Goal: Find specific page/section: Find specific page/section

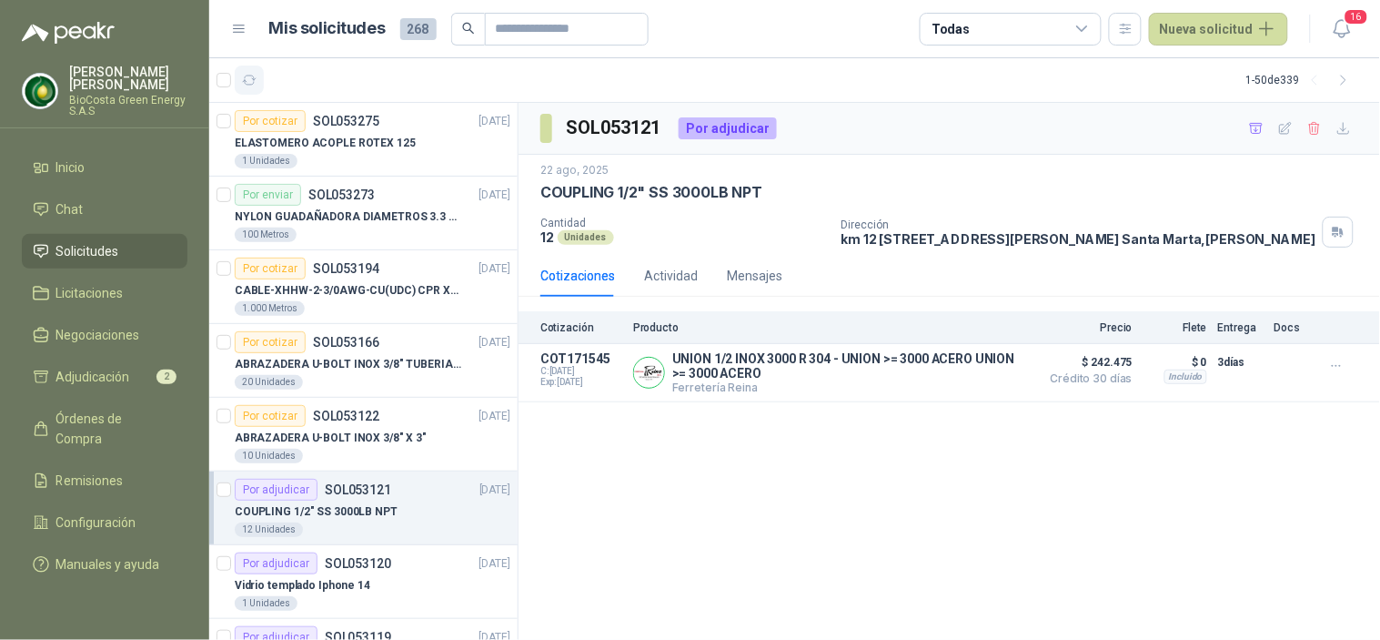
click at [251, 74] on icon "button" at bounding box center [249, 80] width 15 height 15
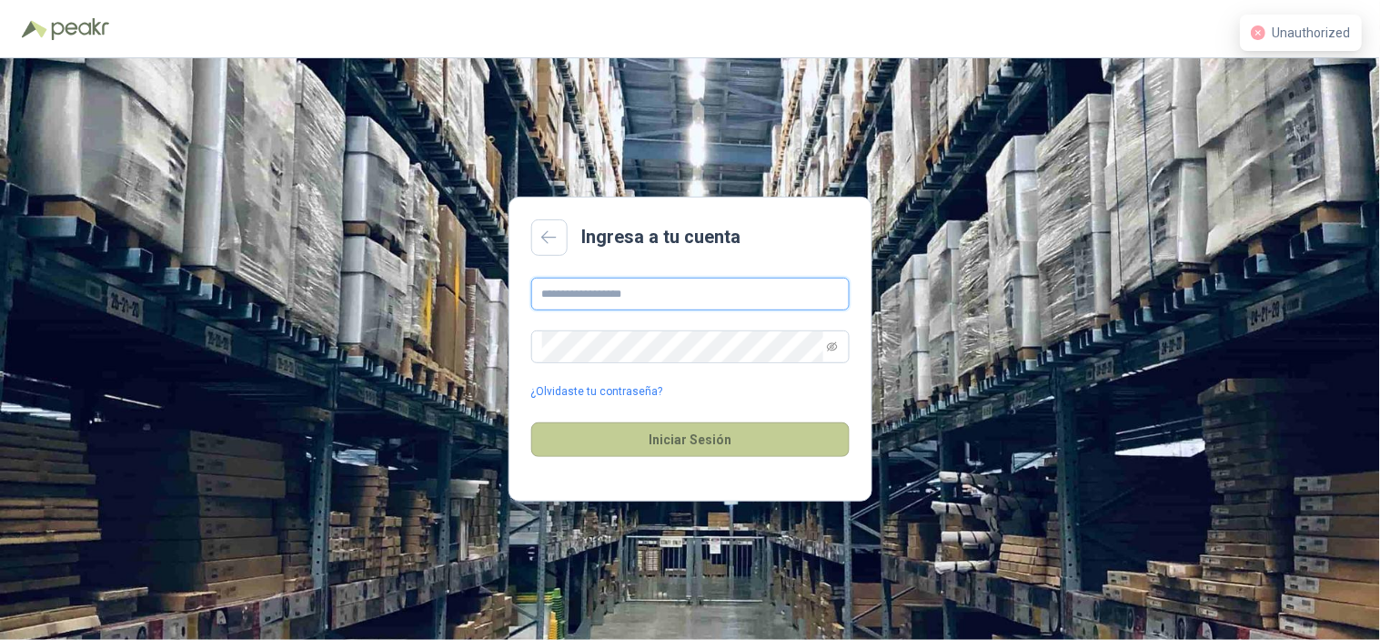
type input "**********"
click at [665, 439] on button "Iniciar Sesión" at bounding box center [690, 439] width 318 height 35
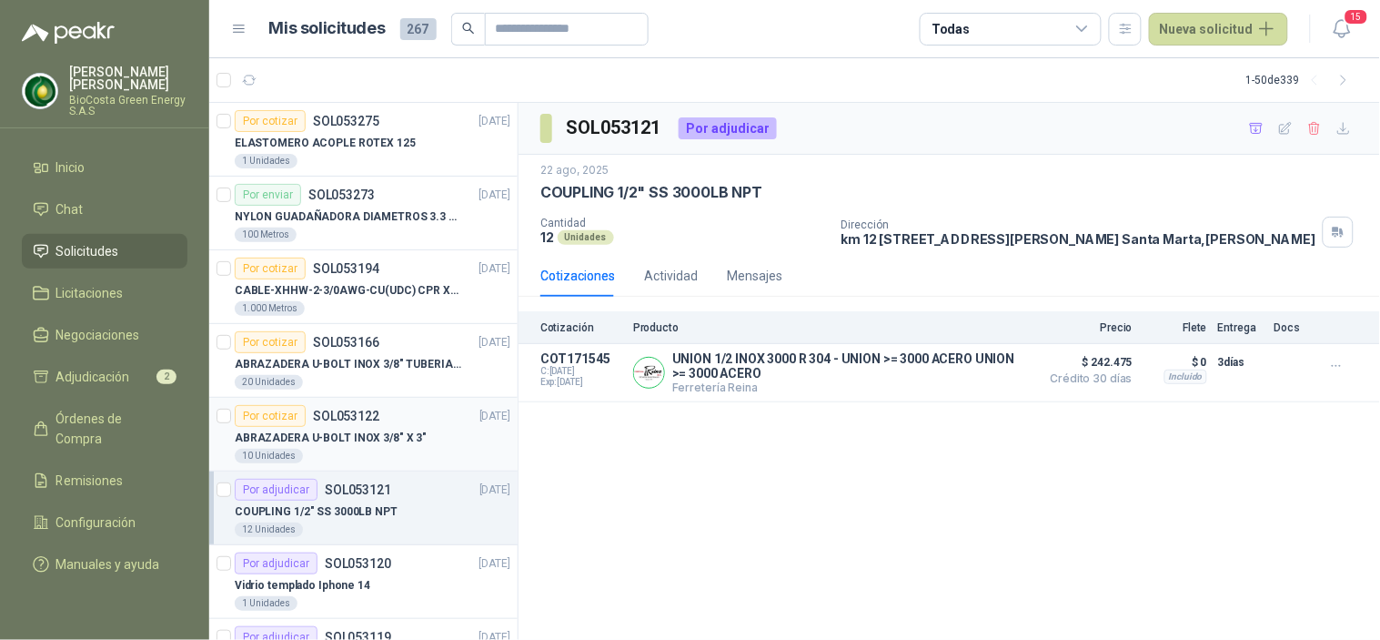
click at [360, 417] on p "SOL053122" at bounding box center [346, 415] width 66 height 13
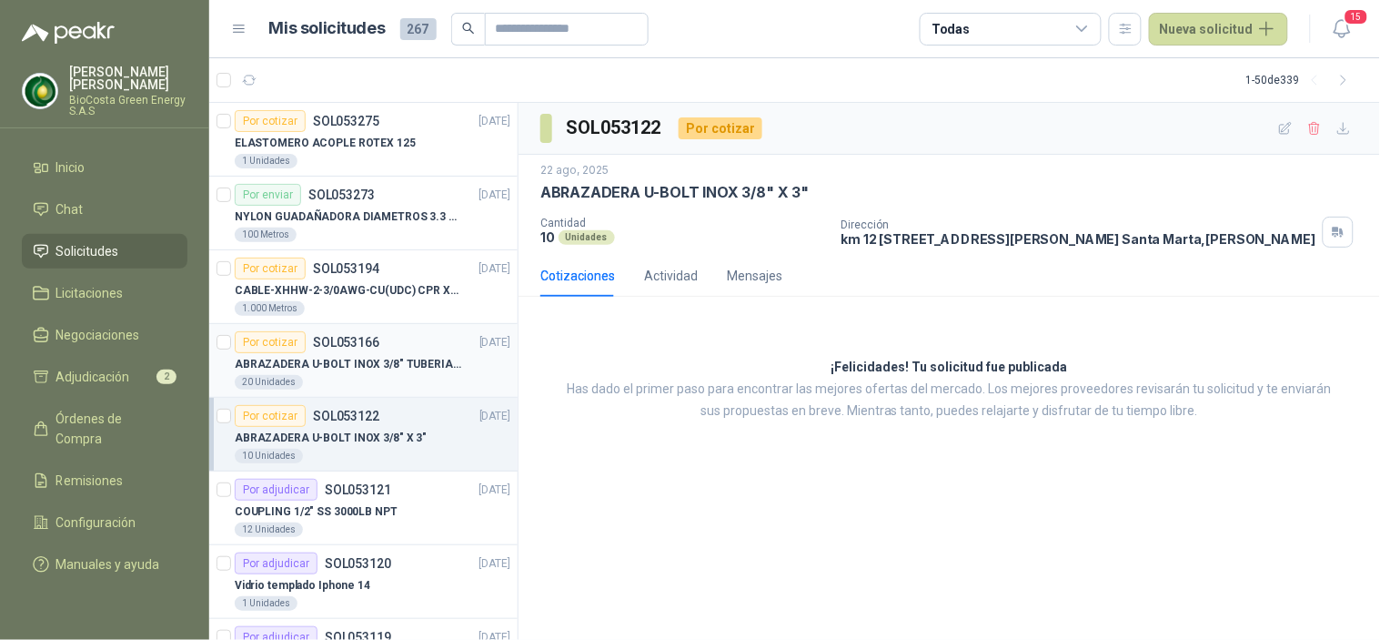
click at [350, 331] on div "Por cotizar SOL053166" at bounding box center [307, 342] width 145 height 22
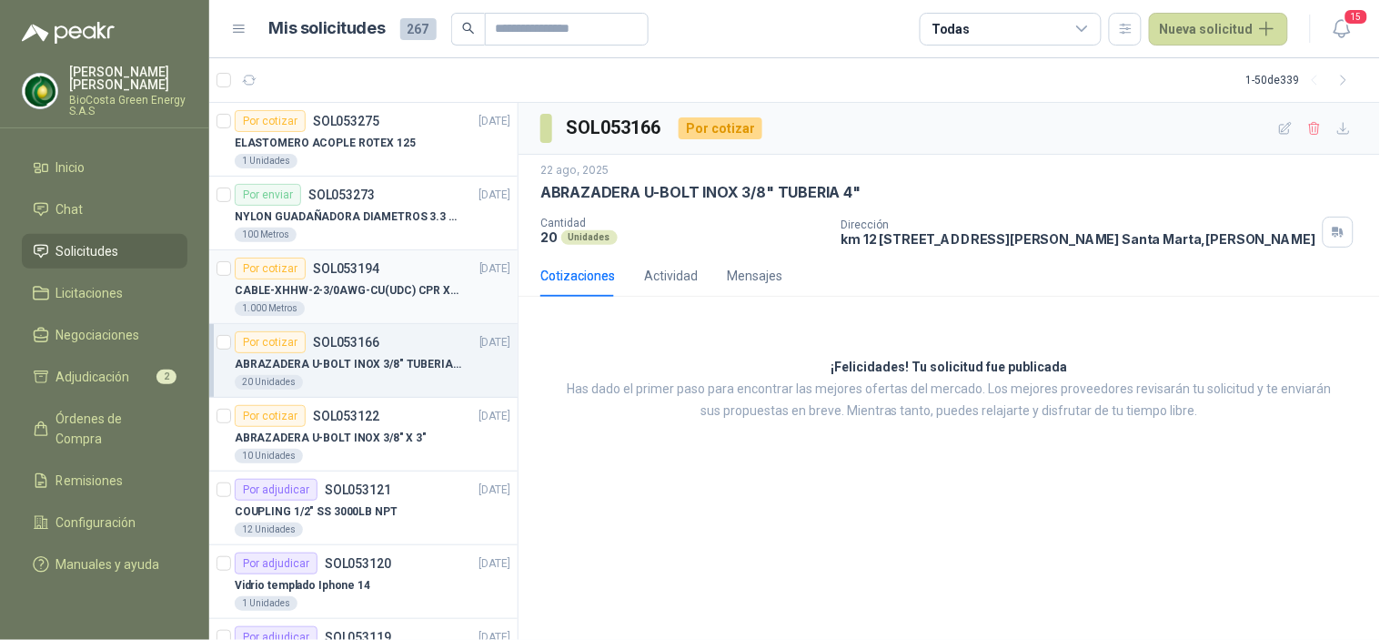
click at [350, 277] on div "Por cotizar SOL053194" at bounding box center [307, 269] width 145 height 22
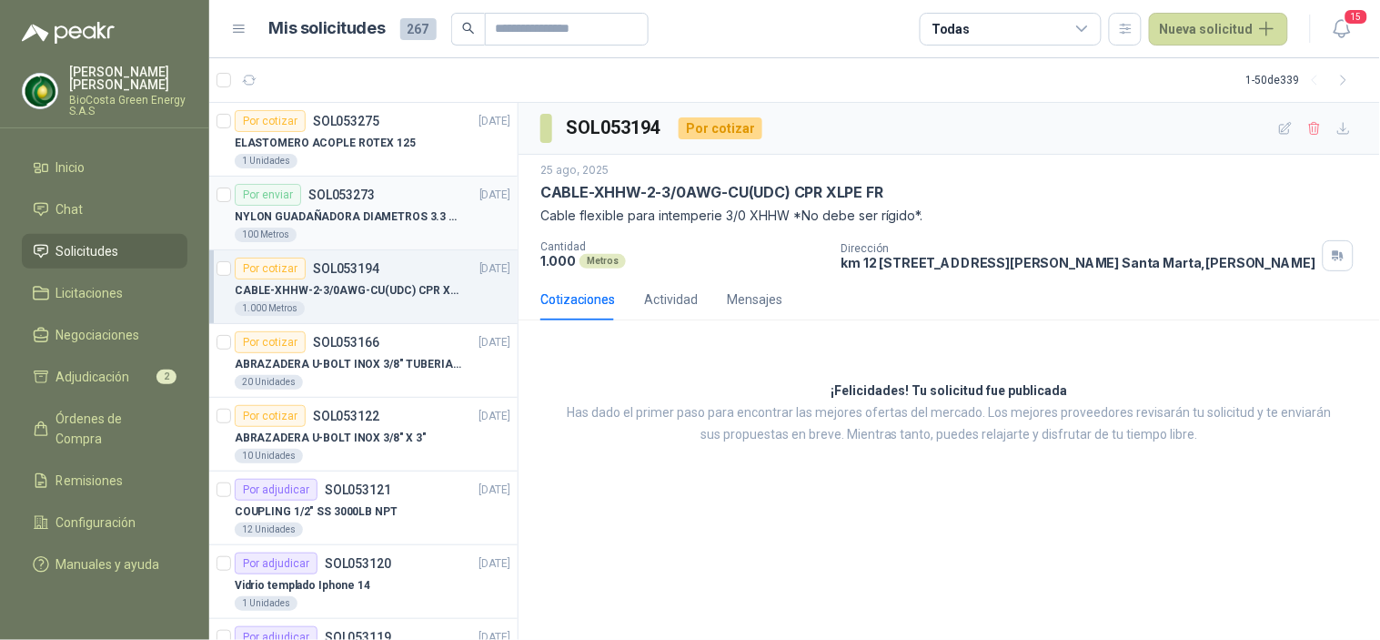
click at [358, 178] on article "Por enviar SOL053273 25/08/25 NYLON GUADAÑADORA DIAMETROS 3.3 mm 100 Metros" at bounding box center [363, 214] width 308 height 74
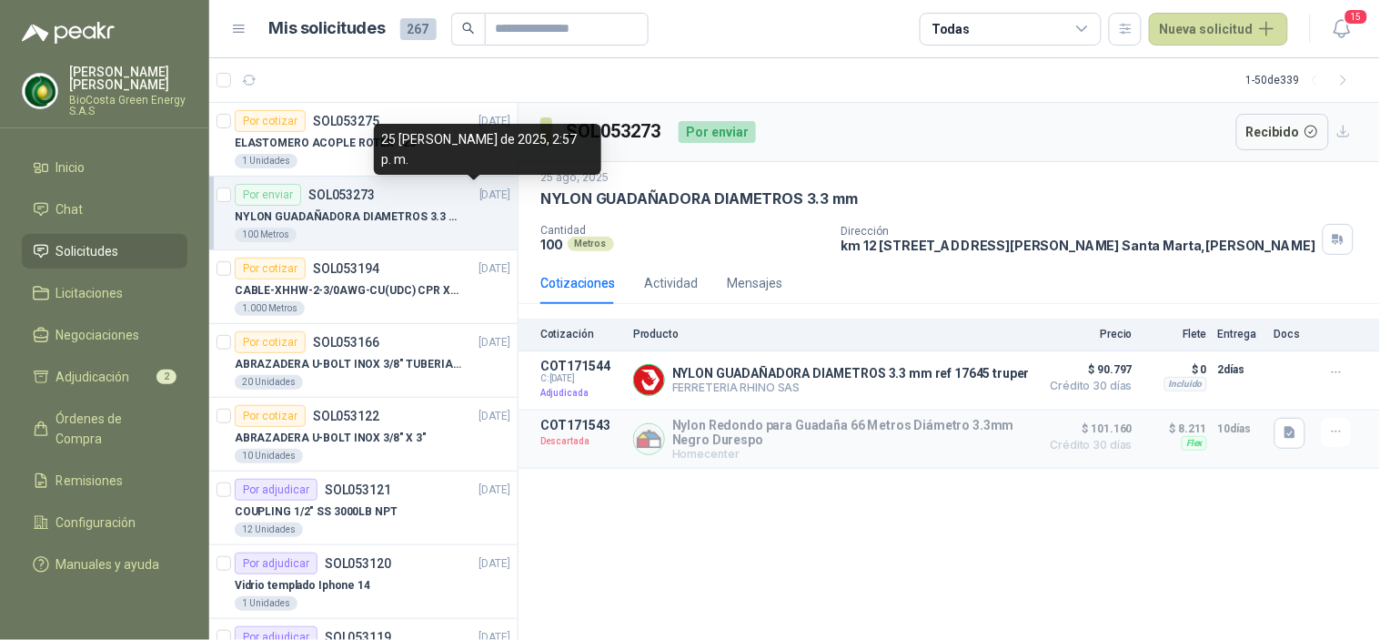
click at [408, 174] on div "25 de agosto de 2025, 2:57 p. m." at bounding box center [487, 149] width 227 height 51
click at [375, 155] on div "25 de agosto de 2025, 2:57 p. m." at bounding box center [487, 149] width 227 height 51
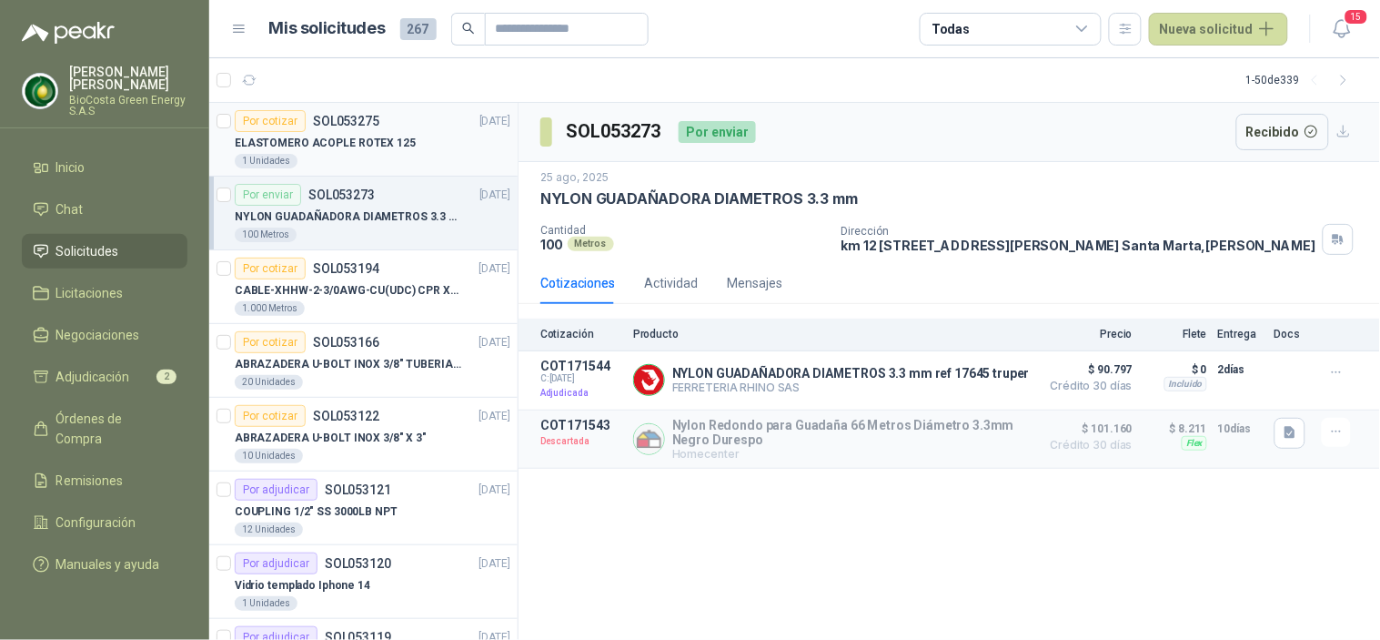
click at [344, 135] on p "ELASTOMERO ACOPLE ROTEX 125" at bounding box center [325, 143] width 181 height 17
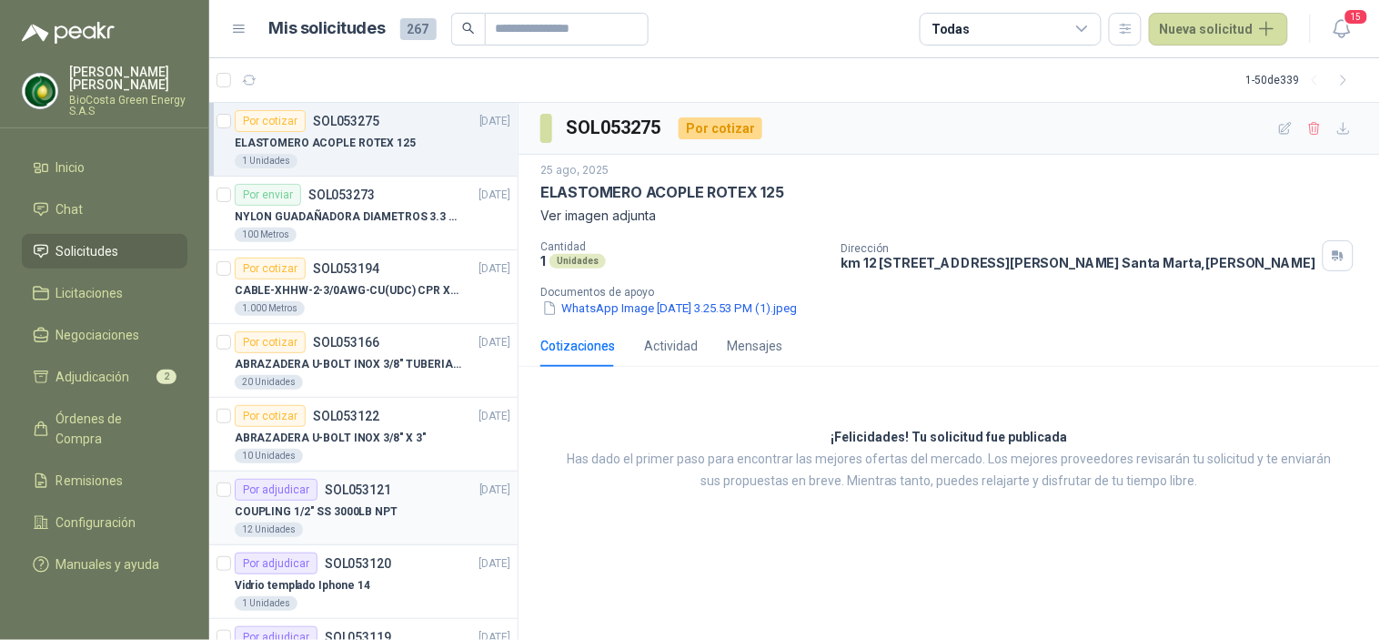
click at [321, 505] on p "COUPLING 1/2" SS 3000LB NPT" at bounding box center [316, 511] width 163 height 17
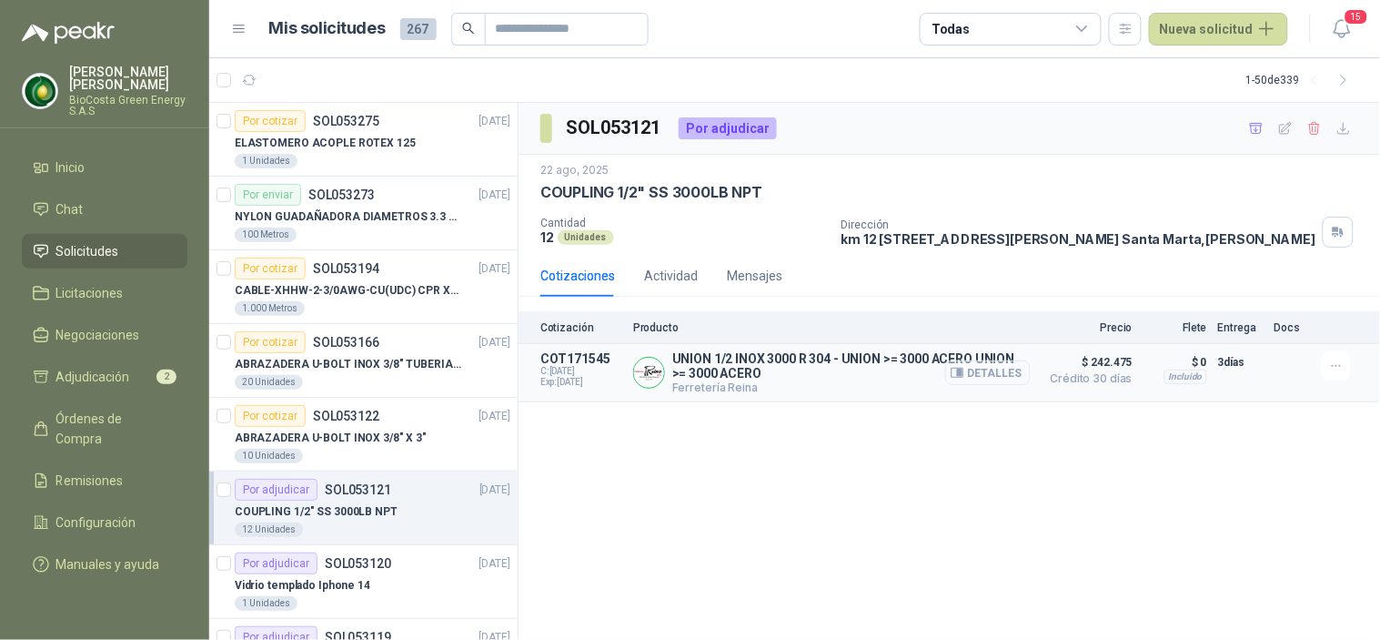
click at [1012, 383] on button "Detalles" at bounding box center [988, 372] width 86 height 25
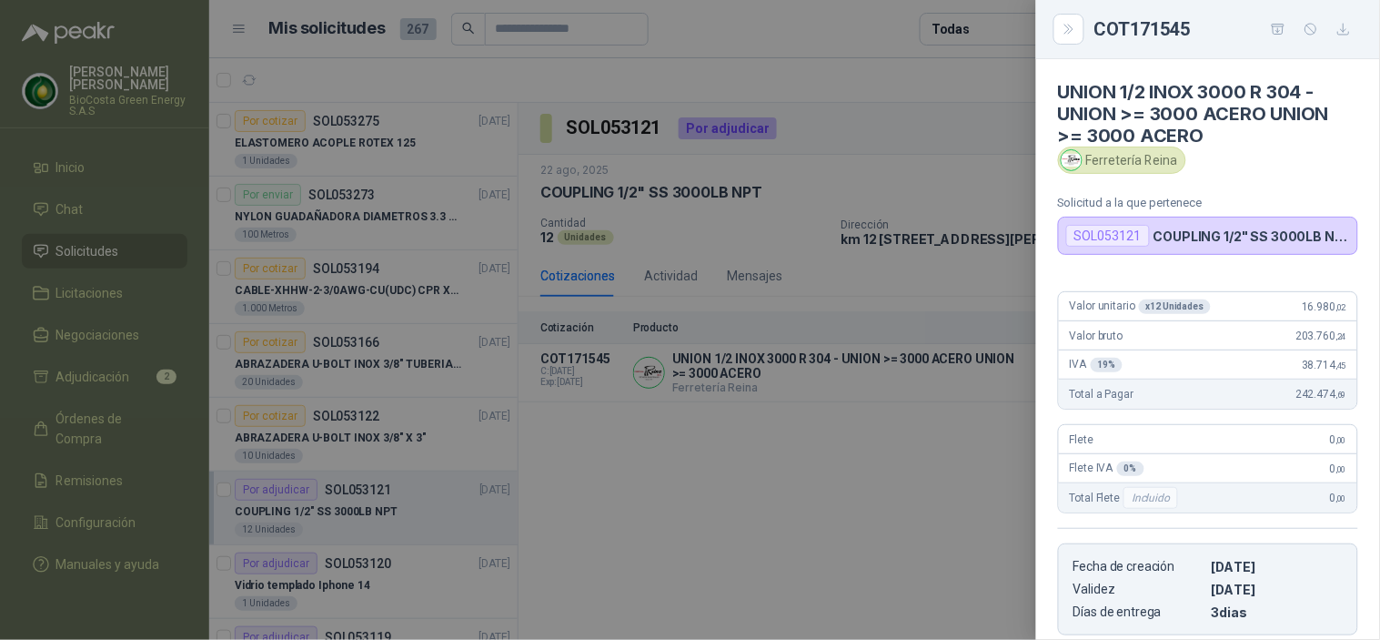
click at [560, 470] on div at bounding box center [690, 320] width 1380 height 640
